Goal: Task Accomplishment & Management: Manage account settings

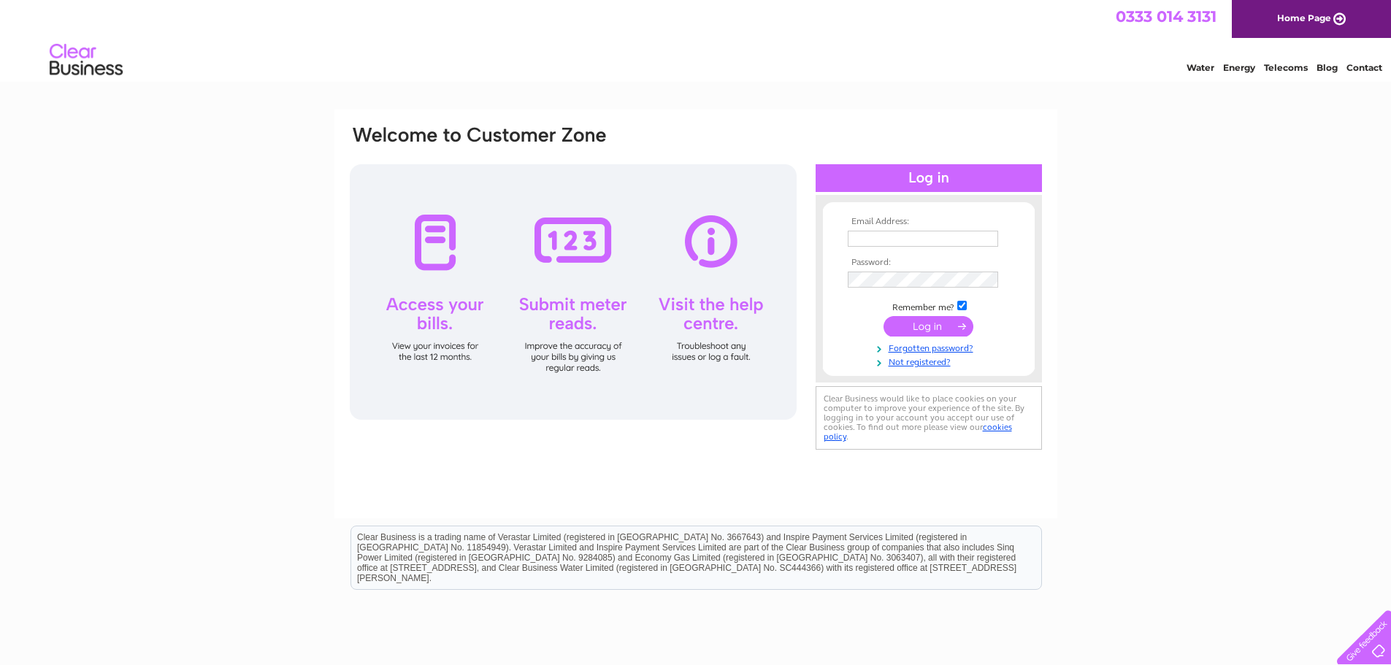
type input "susana.ferreira@georgejackson.com"
click at [942, 321] on input "submit" at bounding box center [929, 326] width 90 height 20
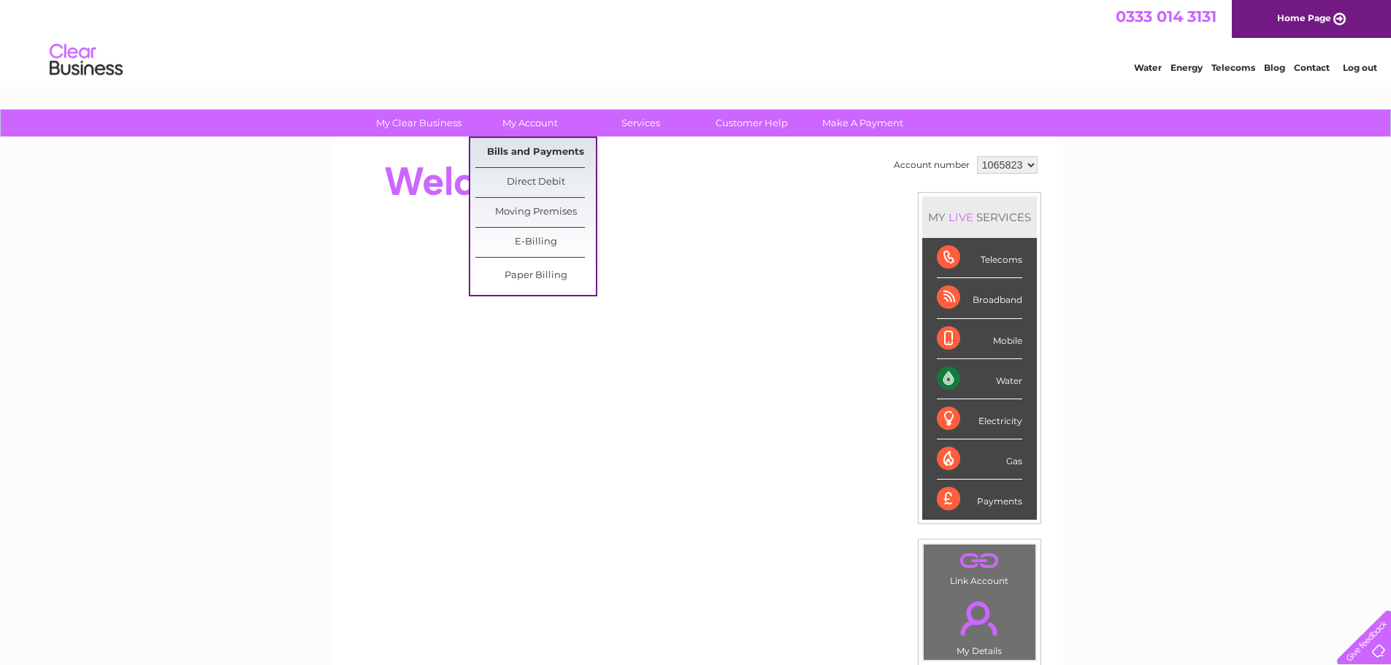
click at [527, 155] on link "Bills and Payments" at bounding box center [535, 152] width 120 height 29
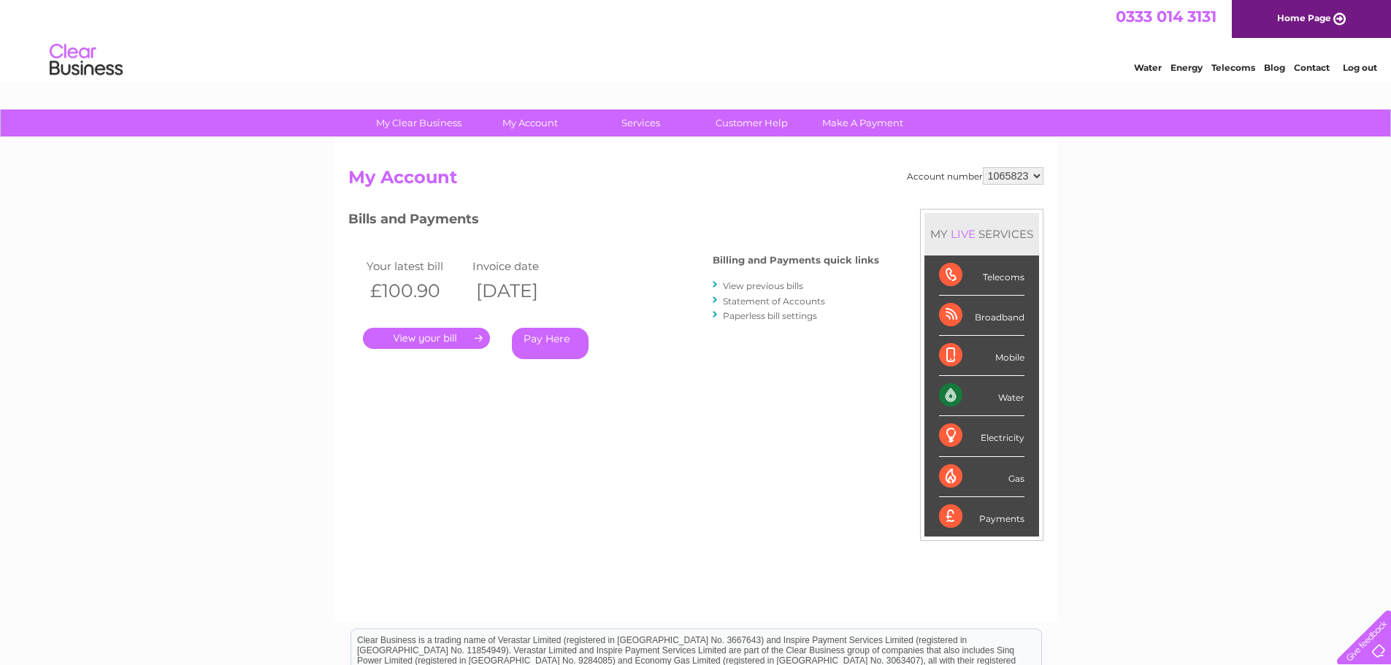
click at [451, 335] on link "." at bounding box center [426, 338] width 127 height 21
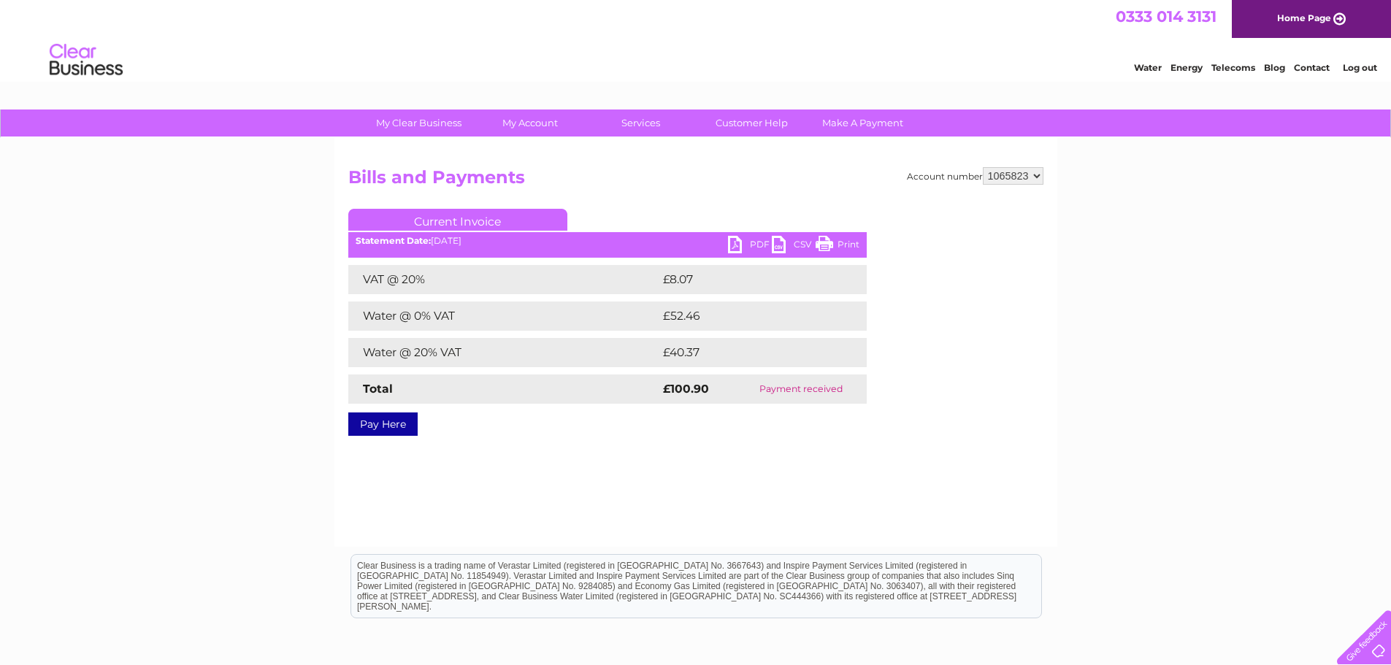
click at [757, 241] on link "PDF" at bounding box center [750, 246] width 44 height 21
